Goal: Task Accomplishment & Management: Complete application form

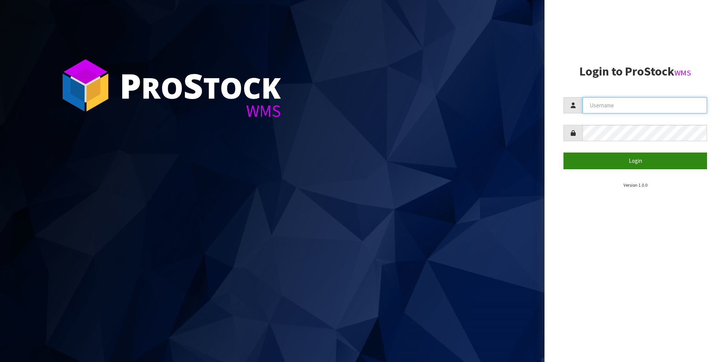
type input "NEOGEN"
click at [623, 161] on button "Login" at bounding box center [636, 161] width 144 height 16
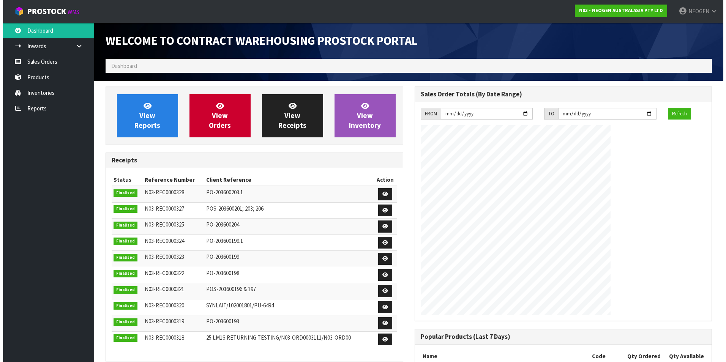
scroll to position [421, 309]
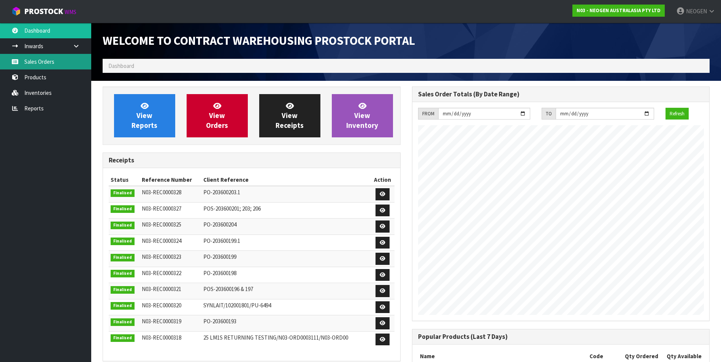
click at [38, 62] on link "Sales Orders" at bounding box center [45, 62] width 91 height 16
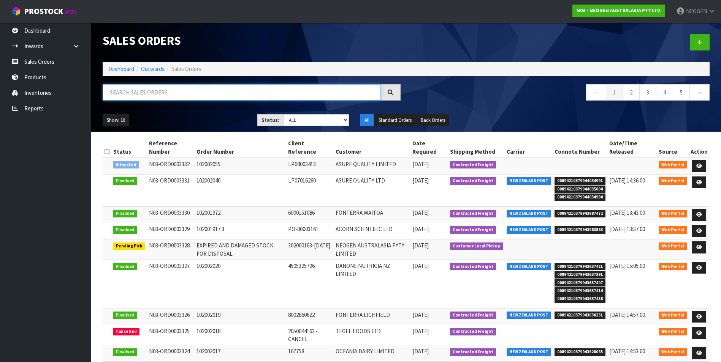
click at [131, 92] on input "text" at bounding box center [242, 92] width 278 height 16
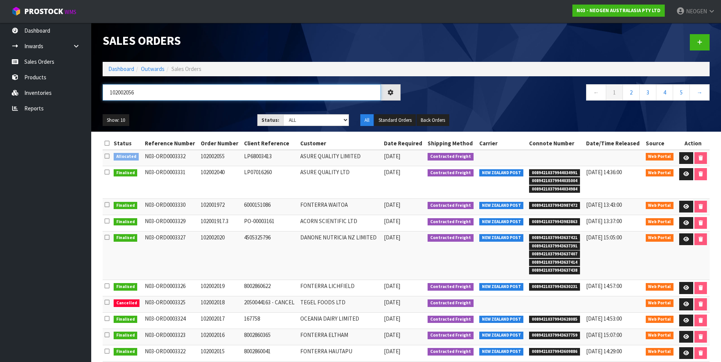
type input "102002056"
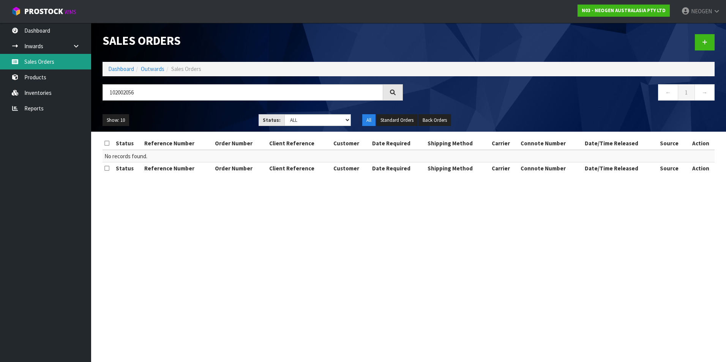
click at [37, 60] on link "Sales Orders" at bounding box center [45, 62] width 91 height 16
click at [706, 42] on icon at bounding box center [705, 43] width 5 height 6
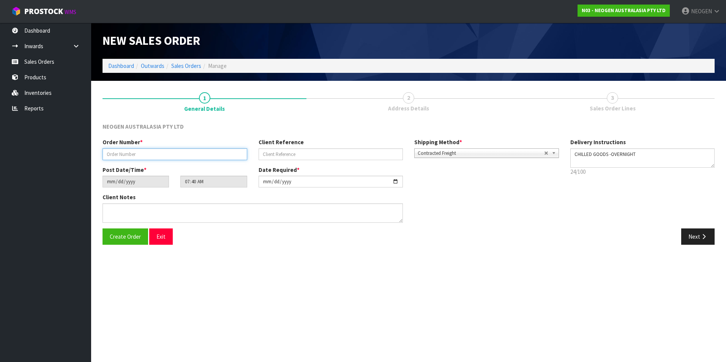
click at [123, 151] on input "text" at bounding box center [175, 155] width 145 height 12
type input "123"
click at [695, 240] on button "Next" at bounding box center [698, 237] width 33 height 16
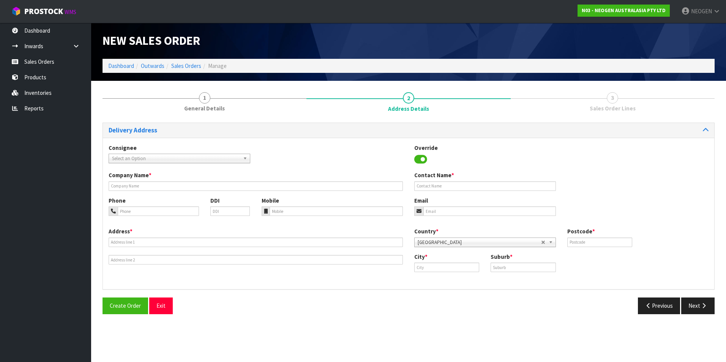
click at [249, 159] on b at bounding box center [246, 158] width 7 height 9
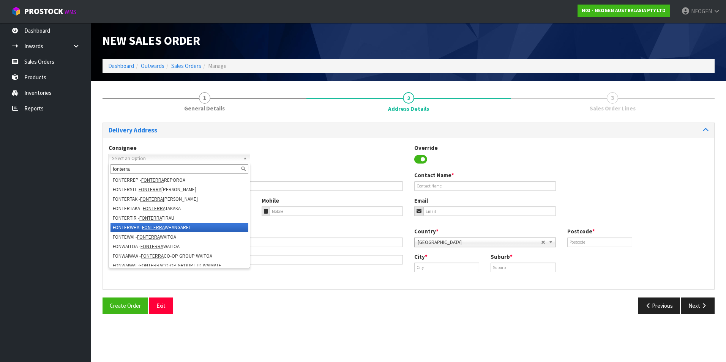
scroll to position [152, 0]
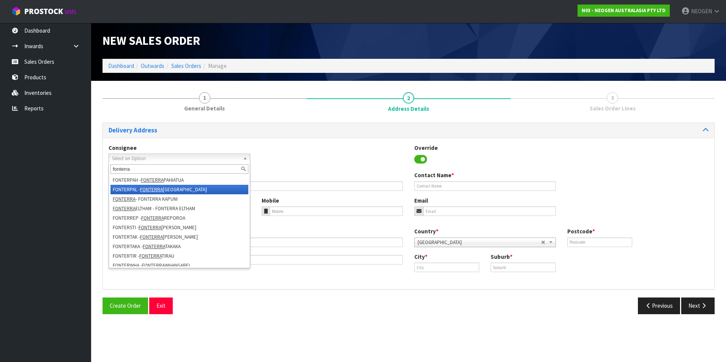
type input "fonterra"
click at [169, 188] on li "[GEOGRAPHIC_DATA] - [GEOGRAPHIC_DATA]" at bounding box center [180, 189] width 138 height 9
type input "FONTERRA [GEOGRAPHIC_DATA]"
type input "29-33 MAKO MAKO RD"
type input "4410"
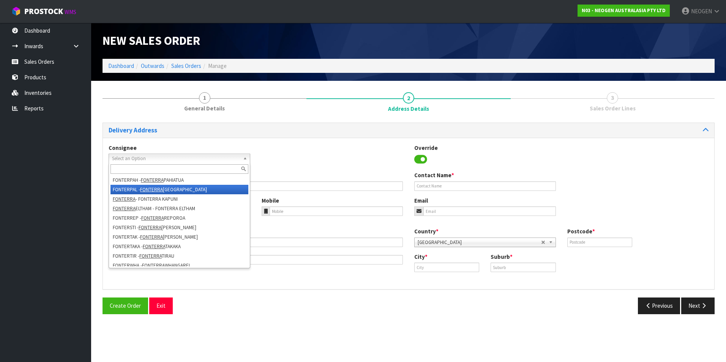
type input "[GEOGRAPHIC_DATA]"
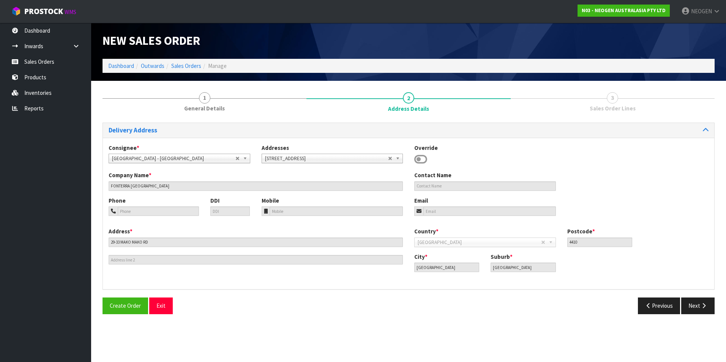
click at [245, 158] on b at bounding box center [246, 158] width 7 height 9
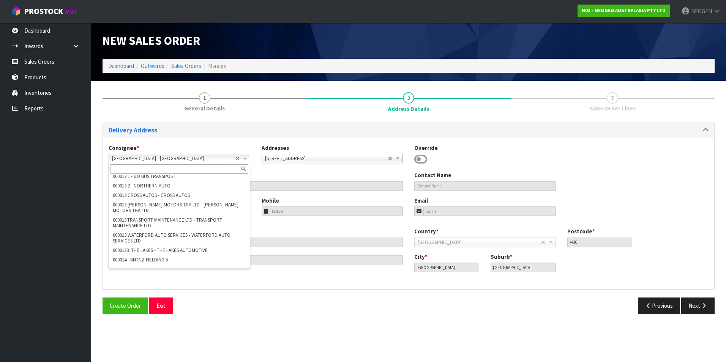
scroll to position [24479, 0]
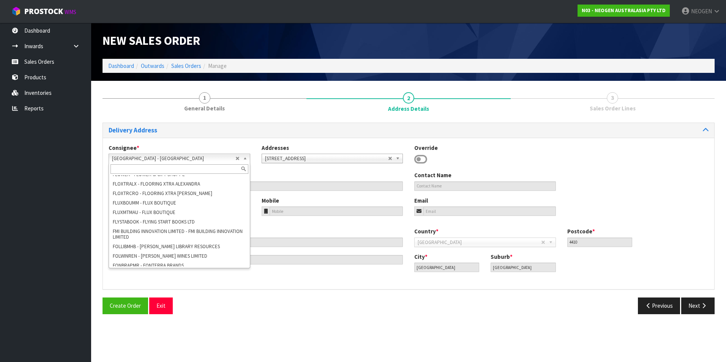
click at [156, 171] on input "text" at bounding box center [180, 169] width 138 height 9
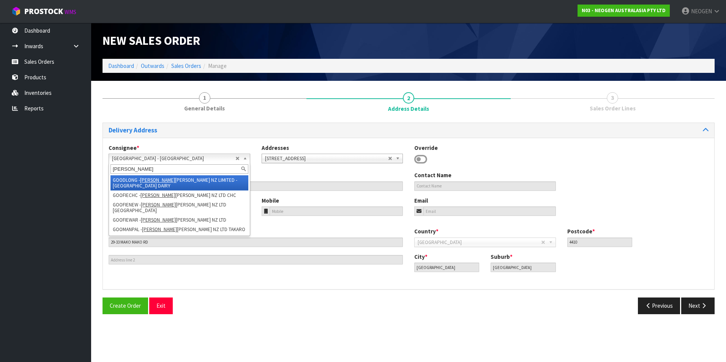
type input "[PERSON_NAME]"
click at [167, 183] on li "GOODLONG - [PERSON_NAME] [PERSON_NAME] NZ LIMITED - [GEOGRAPHIC_DATA] DAIRY" at bounding box center [180, 183] width 138 height 15
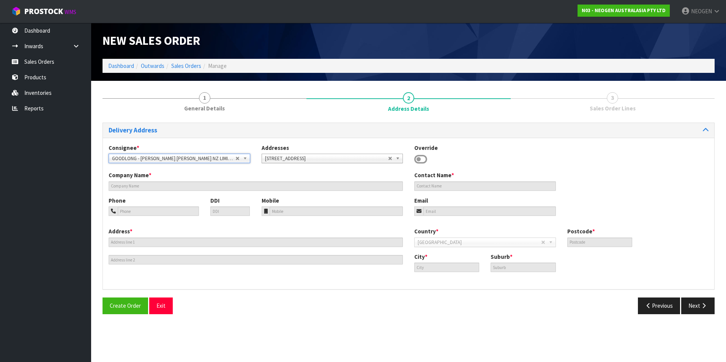
type input "[PERSON_NAME] [PERSON_NAME] NZ LIMITED - LONGBURN DAIRY"
type input "S LINCOLN"
type input "[GEOGRAPHIC_DATA]"
type input "4866"
type input "[GEOGRAPHIC_DATA]"
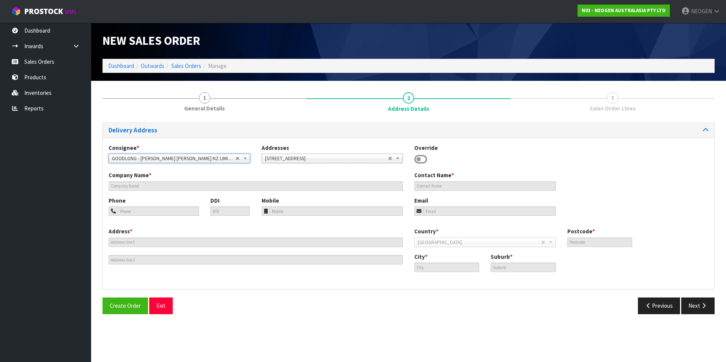
type input "LONGBURN"
